Goal: Contribute content: Add original content to the website for others to see

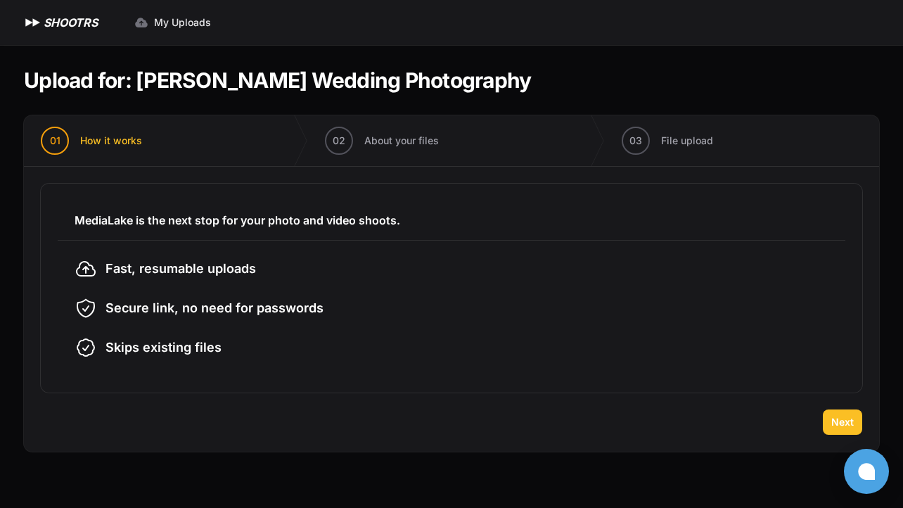
click at [833, 423] on span "Next" at bounding box center [842, 422] width 23 height 14
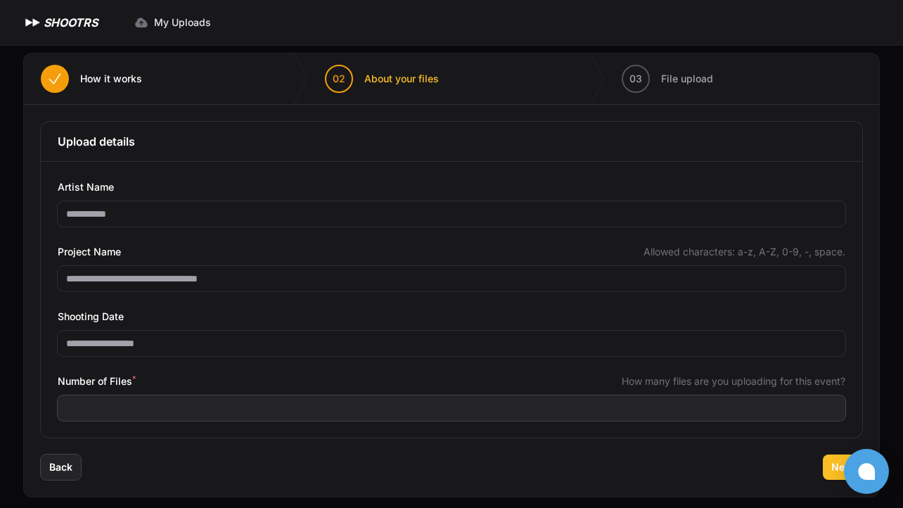
scroll to position [73, 0]
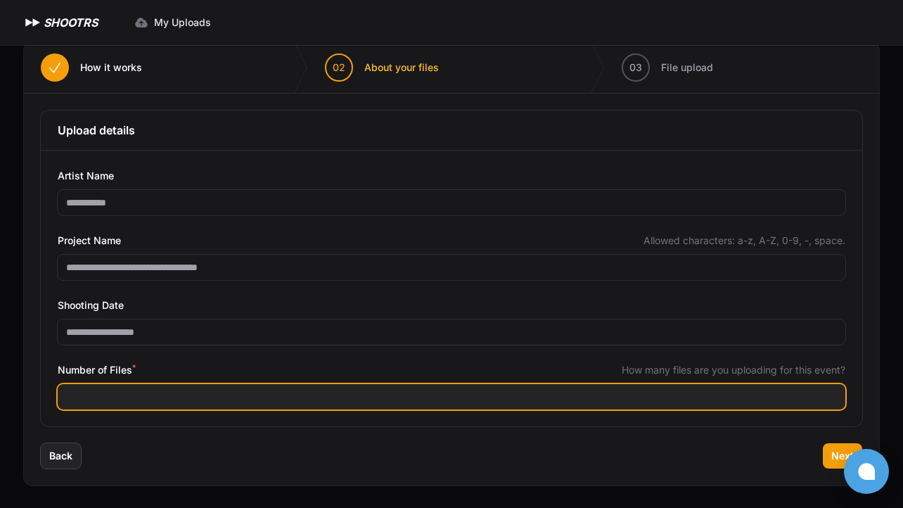
click at [235, 404] on input "Number of Files *" at bounding box center [452, 396] width 788 height 25
type input "****"
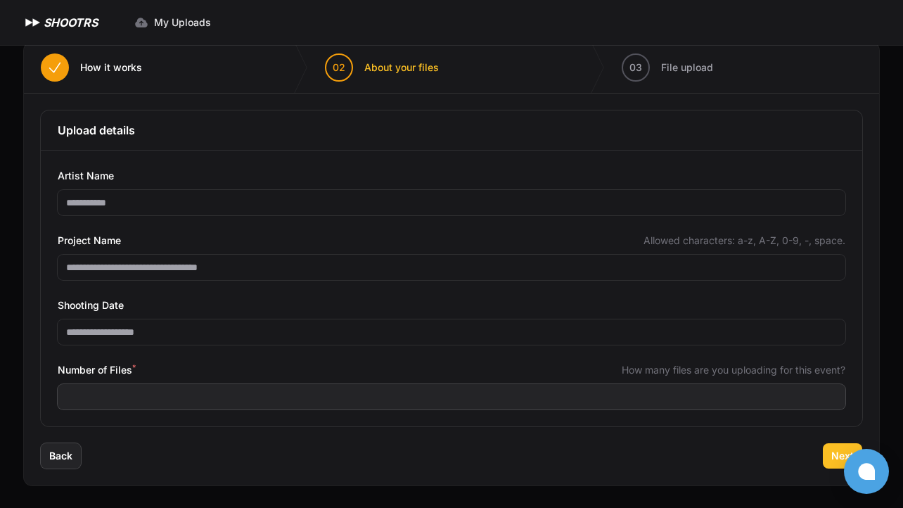
click at [836, 449] on span "Next" at bounding box center [842, 456] width 23 height 14
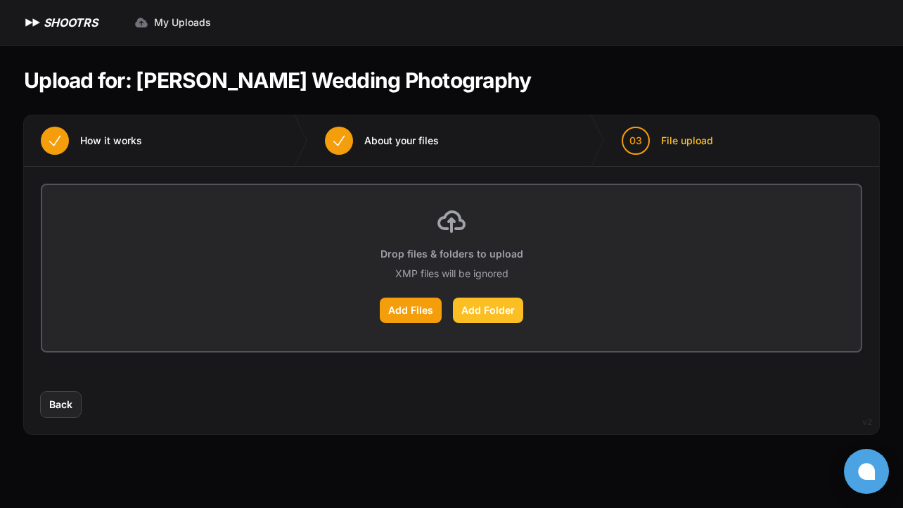
click at [497, 307] on label "Add Folder" at bounding box center [488, 309] width 70 height 25
click at [0, 0] on input "Add Folder" at bounding box center [0, 0] width 0 height 0
